Goal: Entertainment & Leisure: Consume media (video, audio)

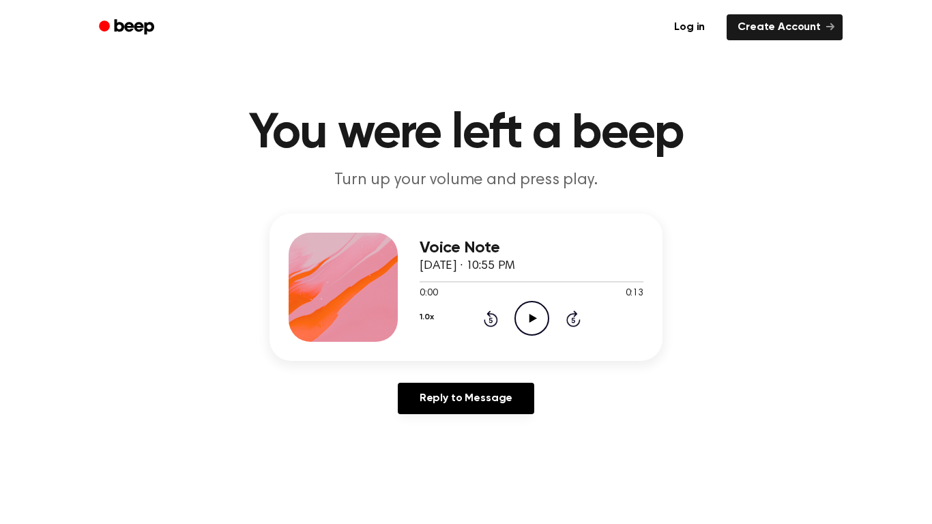
click at [516, 314] on icon "Play Audio" at bounding box center [531, 318] width 35 height 35
click at [527, 322] on icon "Play Audio" at bounding box center [531, 318] width 35 height 35
click at [529, 310] on icon "Play Audio" at bounding box center [531, 318] width 35 height 35
click at [527, 315] on icon "Play Audio" at bounding box center [531, 318] width 35 height 35
click at [534, 316] on icon "Play Audio" at bounding box center [531, 318] width 35 height 35
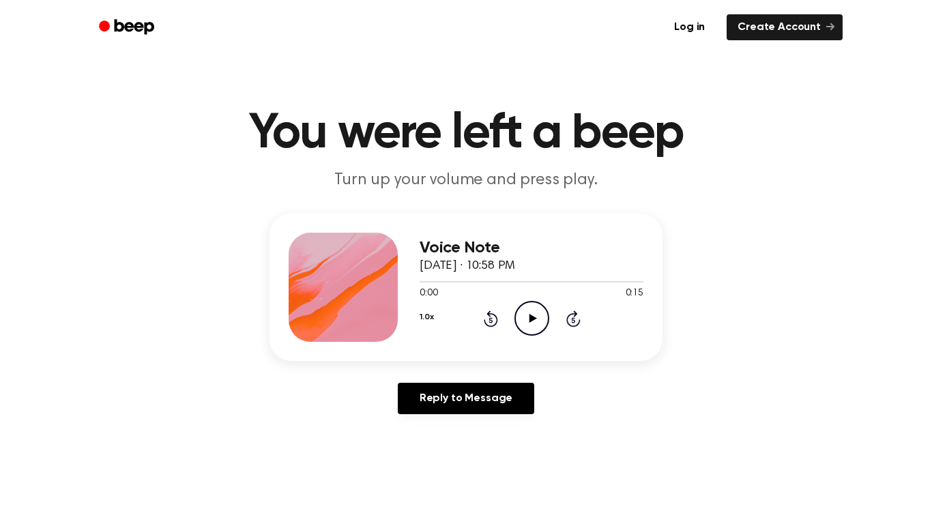
click at [520, 311] on icon "Play Audio" at bounding box center [531, 318] width 35 height 35
